Goal: Information Seeking & Learning: Learn about a topic

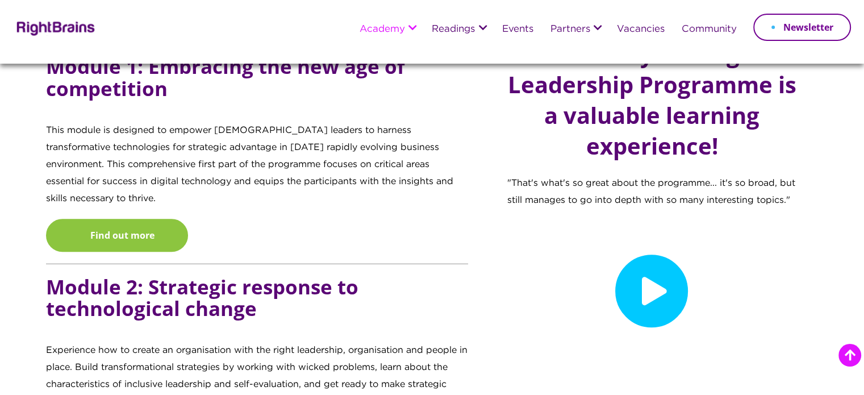
scroll to position [1136, 0]
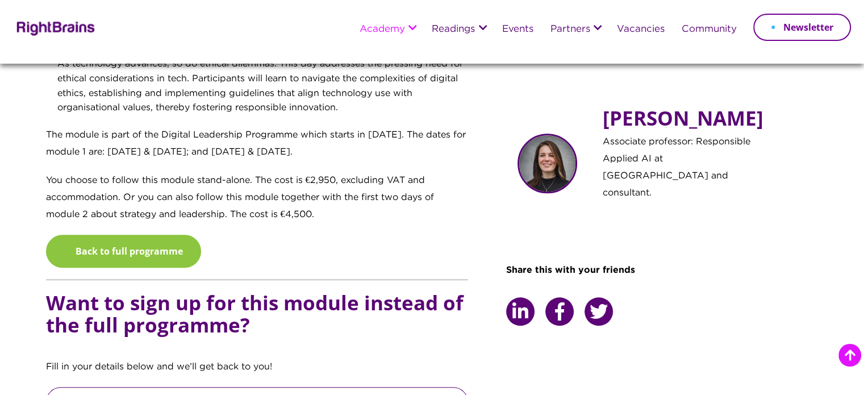
scroll to position [852, 0]
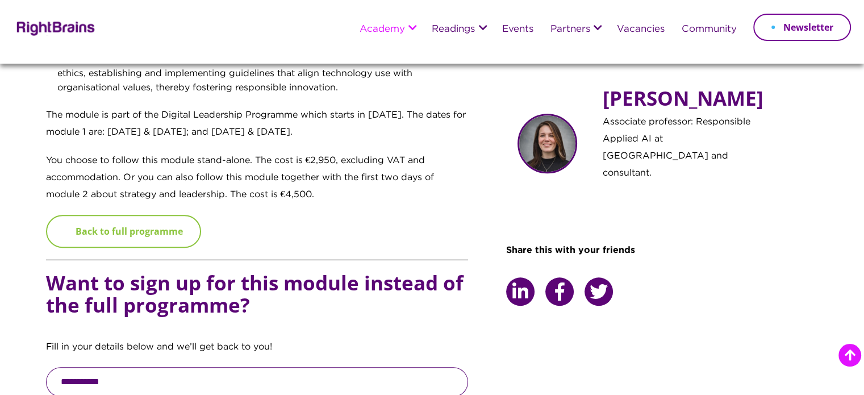
click at [169, 238] on link "Back to full programme" at bounding box center [123, 231] width 155 height 33
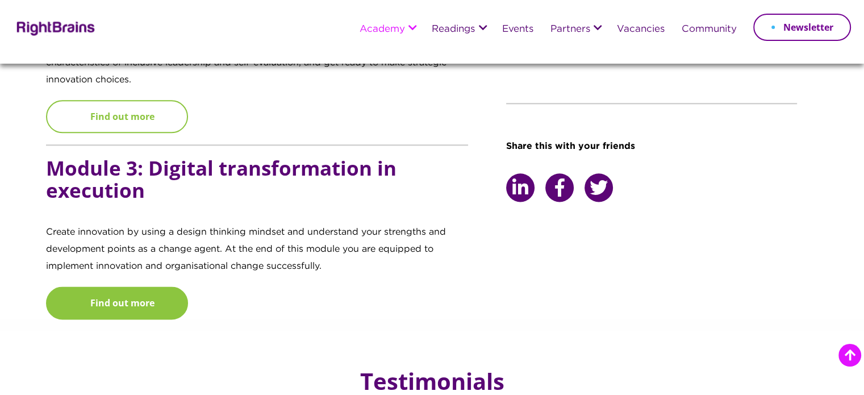
scroll to position [1420, 0]
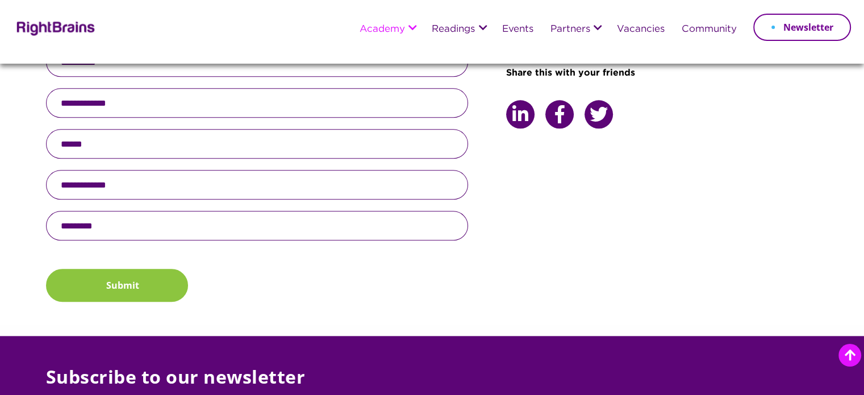
scroll to position [1136, 0]
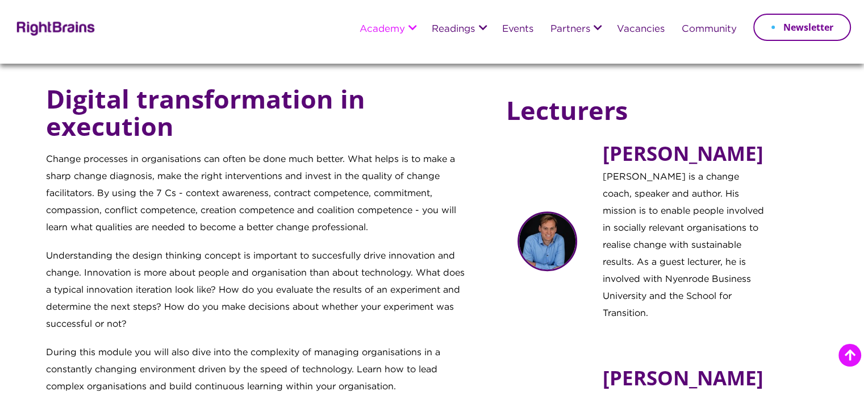
scroll to position [681, 0]
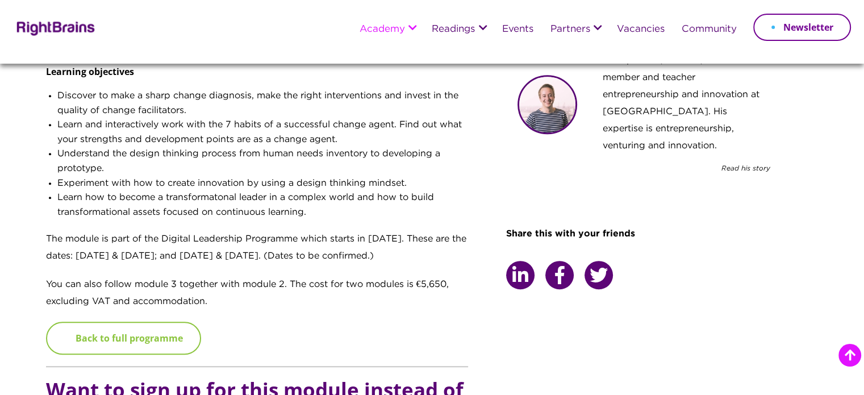
click at [173, 338] on link "Back to full programme" at bounding box center [123, 337] width 155 height 33
